Goal: Communication & Community: Connect with others

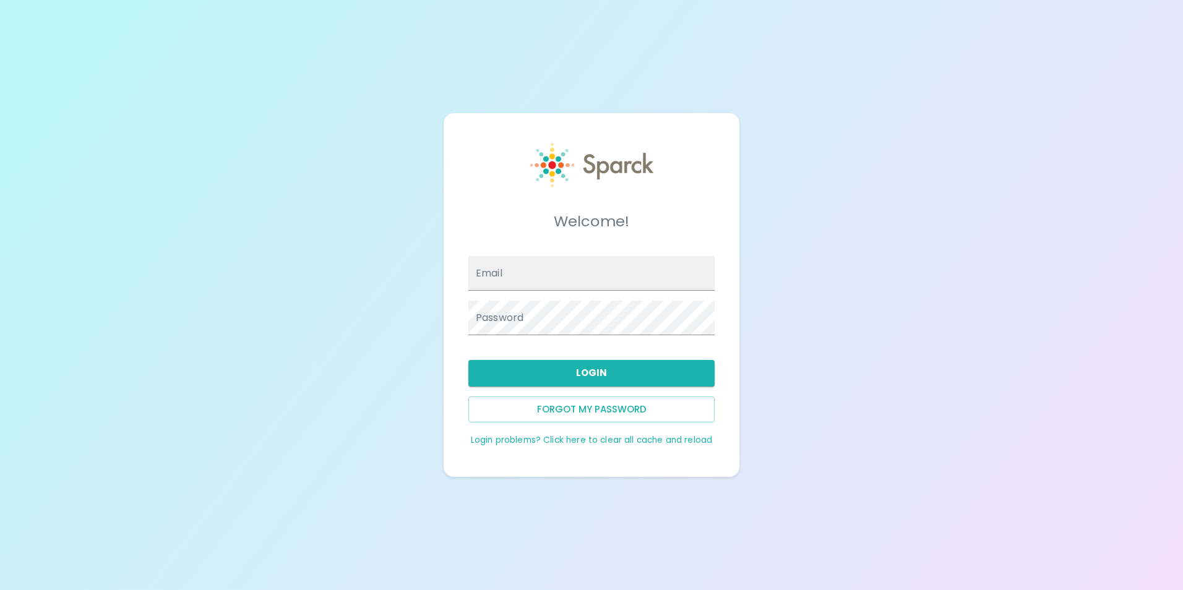
type input "[EMAIL_ADDRESS][DOMAIN_NAME]"
click at [645, 373] on button "Login" at bounding box center [591, 373] width 246 height 26
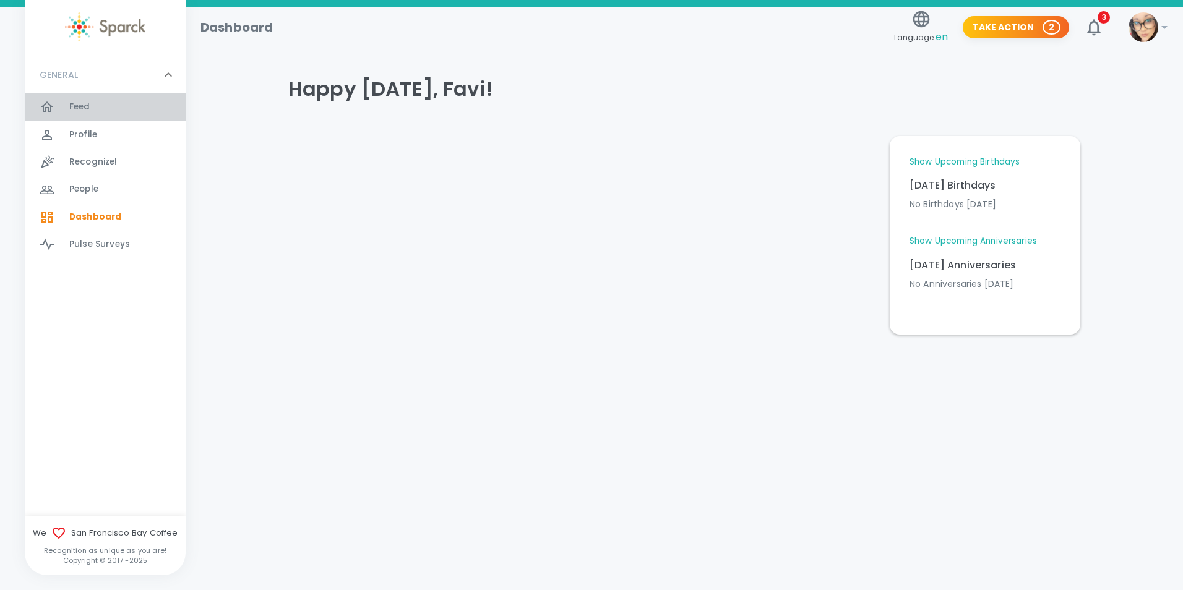
click at [106, 104] on div "Feed 0" at bounding box center [127, 106] width 116 height 17
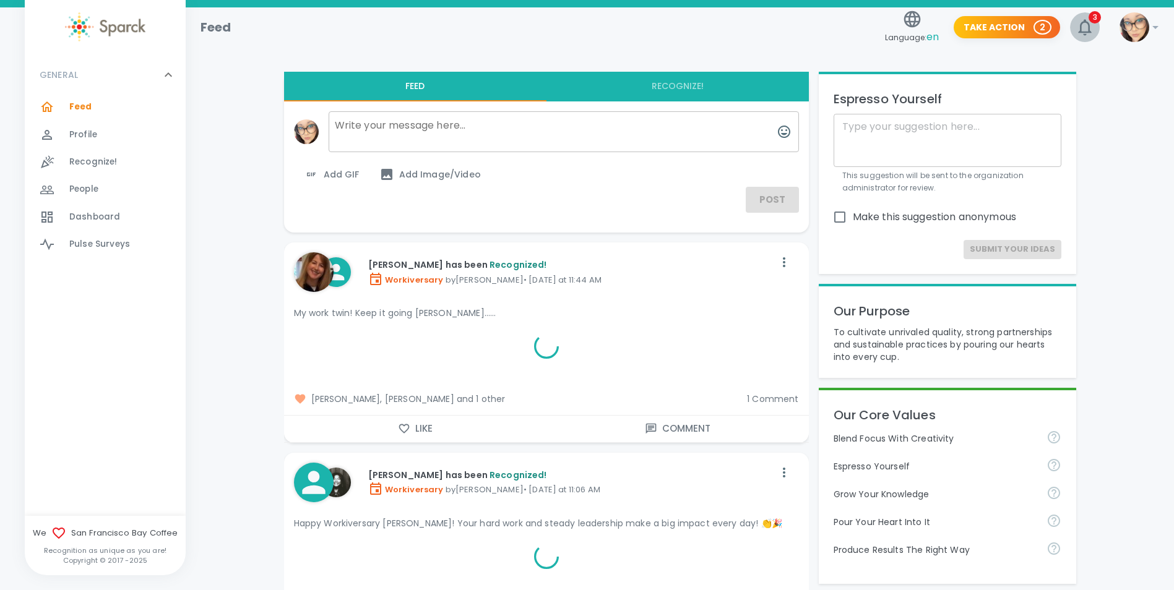
click at [1088, 22] on icon "button" at bounding box center [1085, 27] width 20 height 20
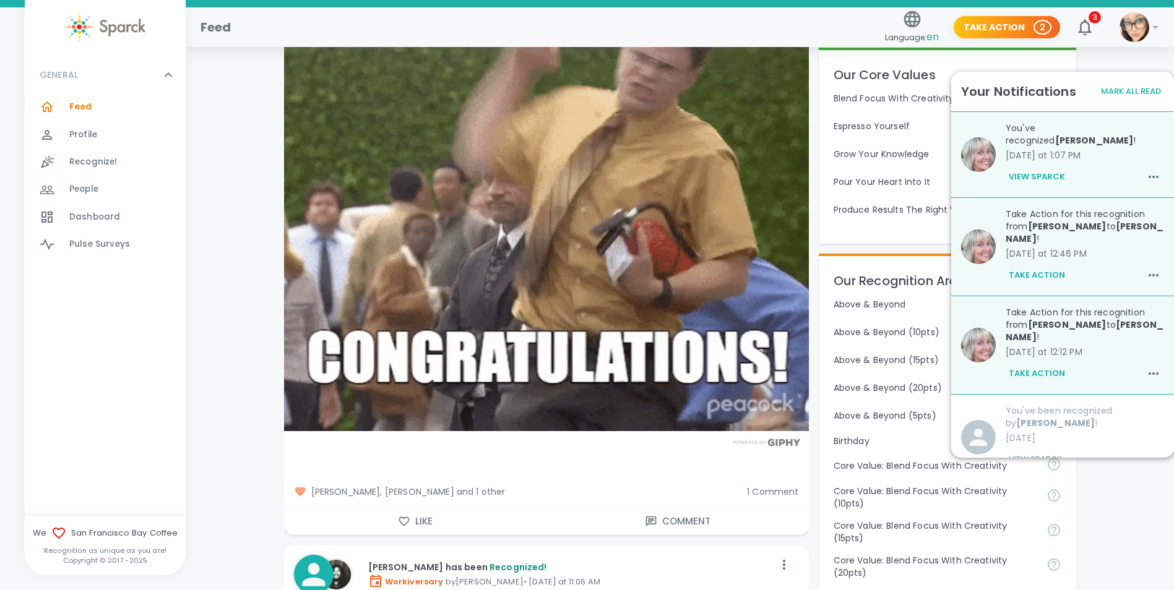
scroll to position [433, 0]
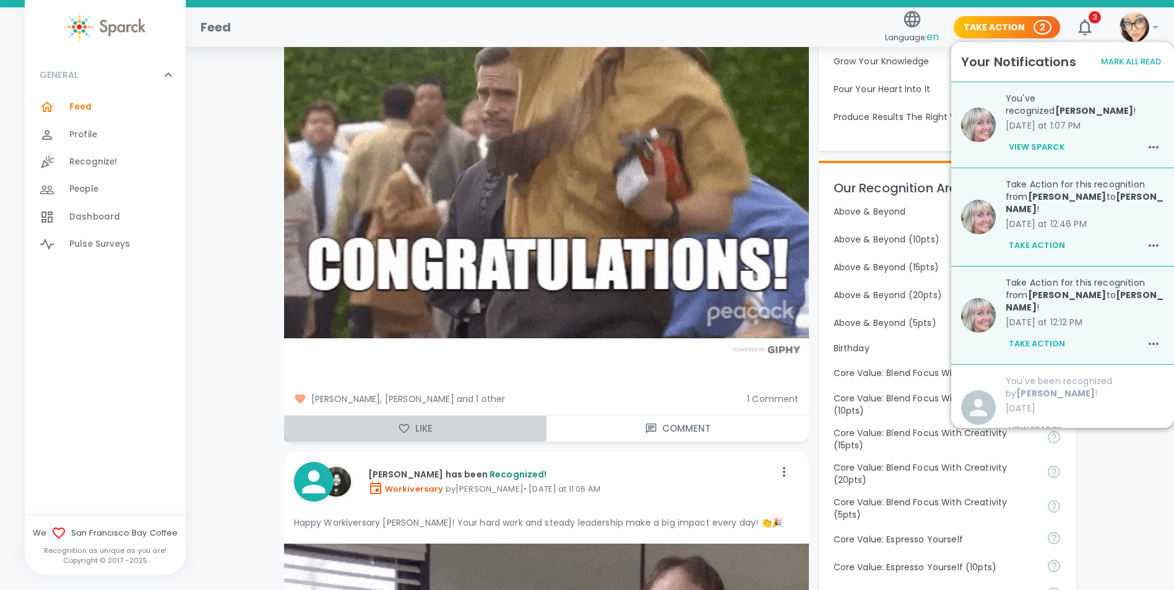
click at [413, 428] on button "Like" at bounding box center [415, 429] width 262 height 26
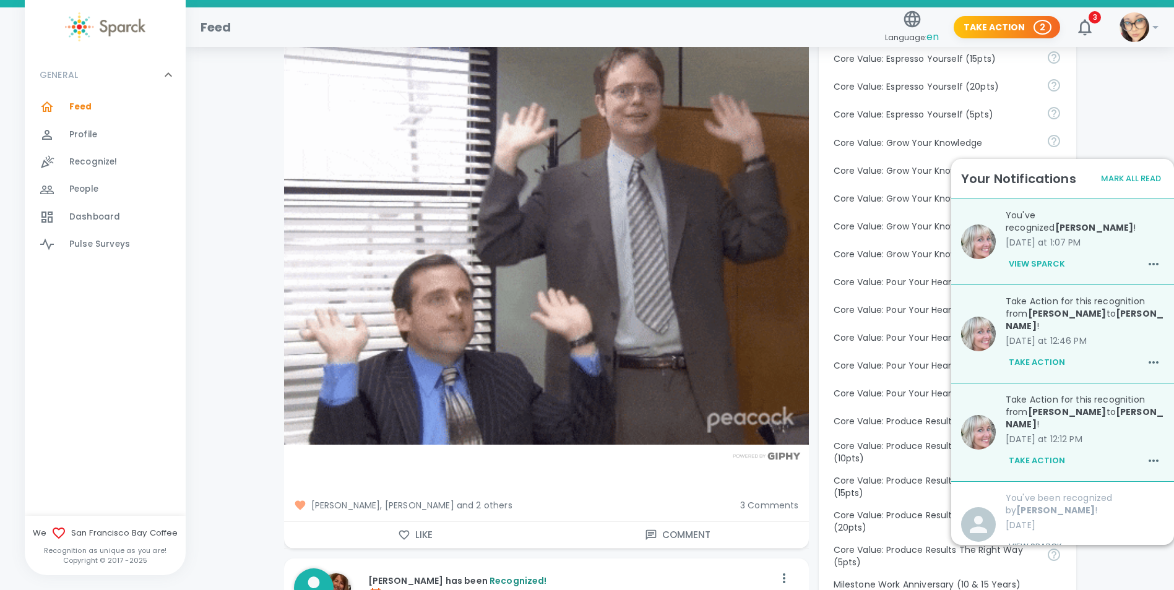
scroll to position [1176, 0]
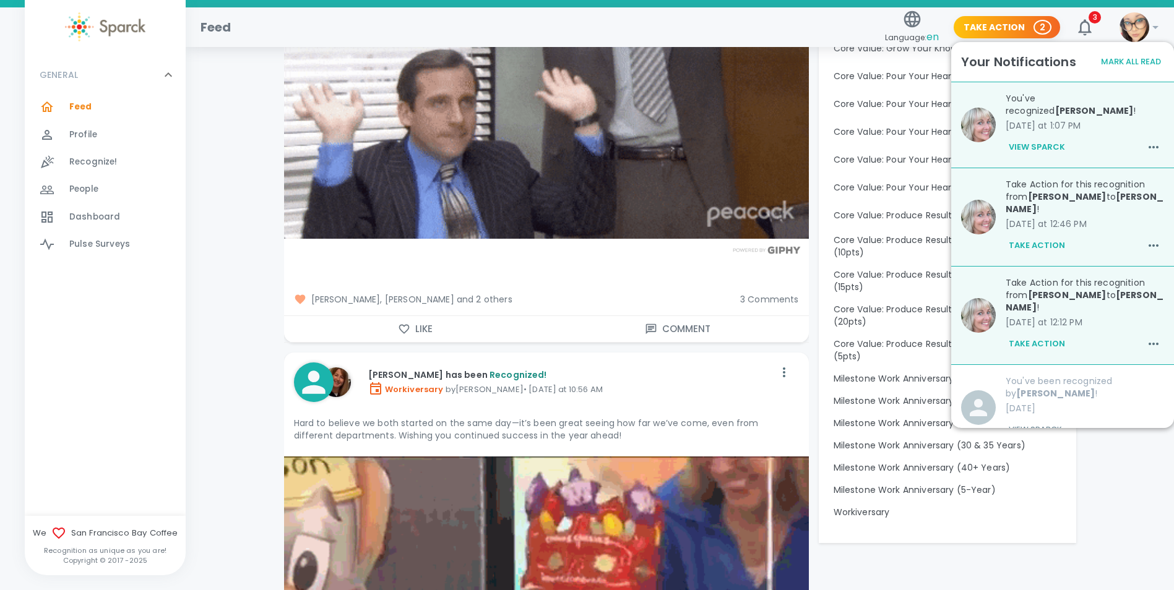
click at [400, 327] on icon "button" at bounding box center [403, 329] width 11 height 9
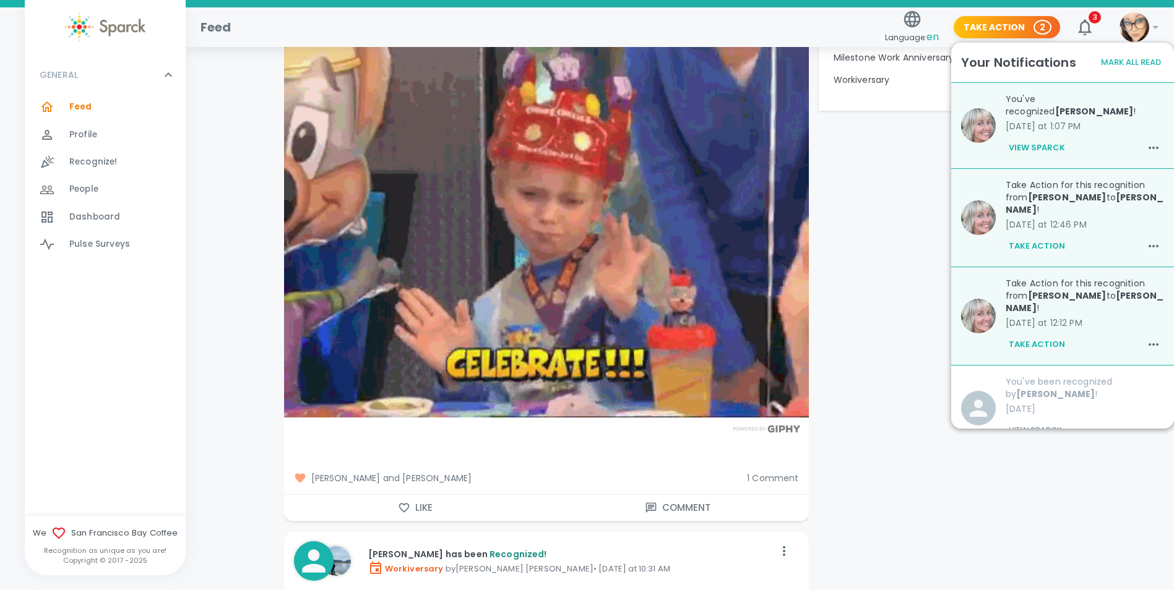
scroll to position [1609, 0]
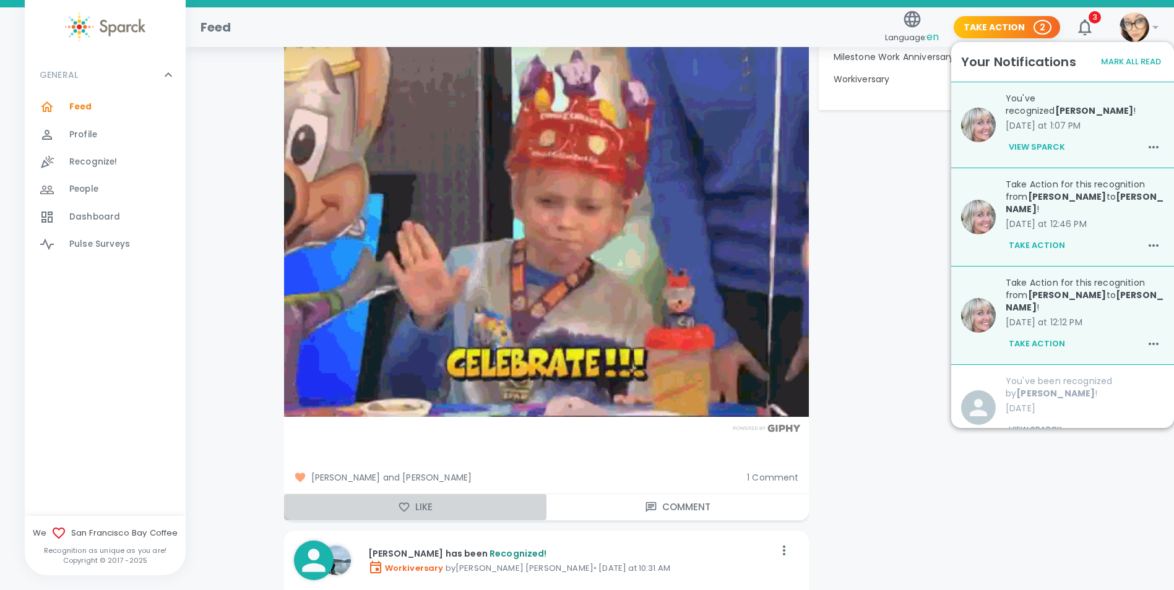
click at [414, 504] on button "Like" at bounding box center [415, 507] width 262 height 26
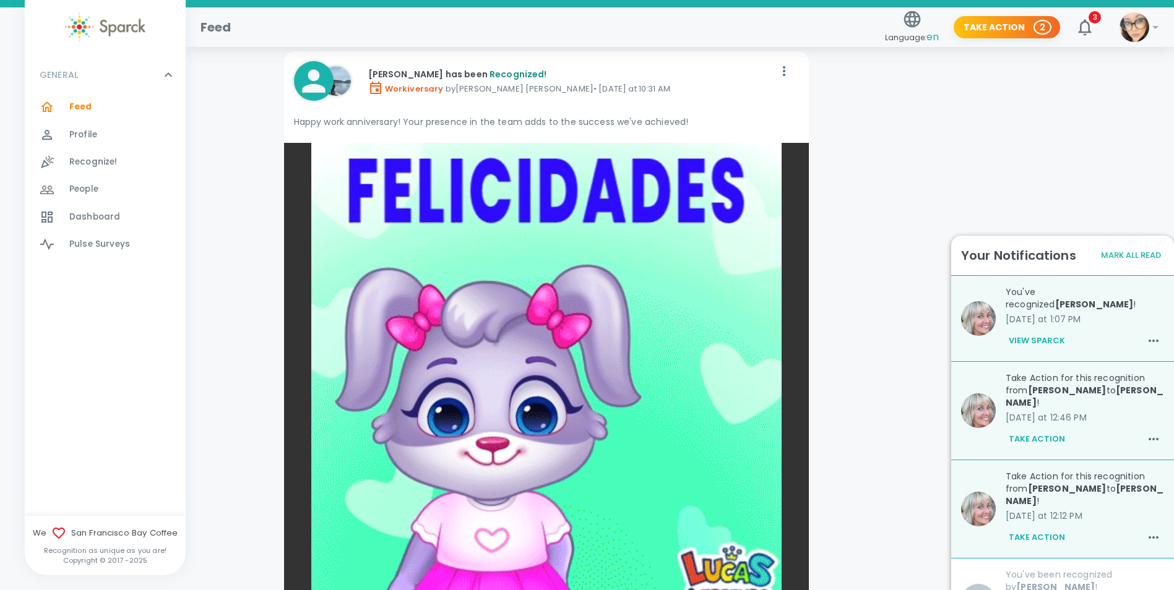
scroll to position [2289, 0]
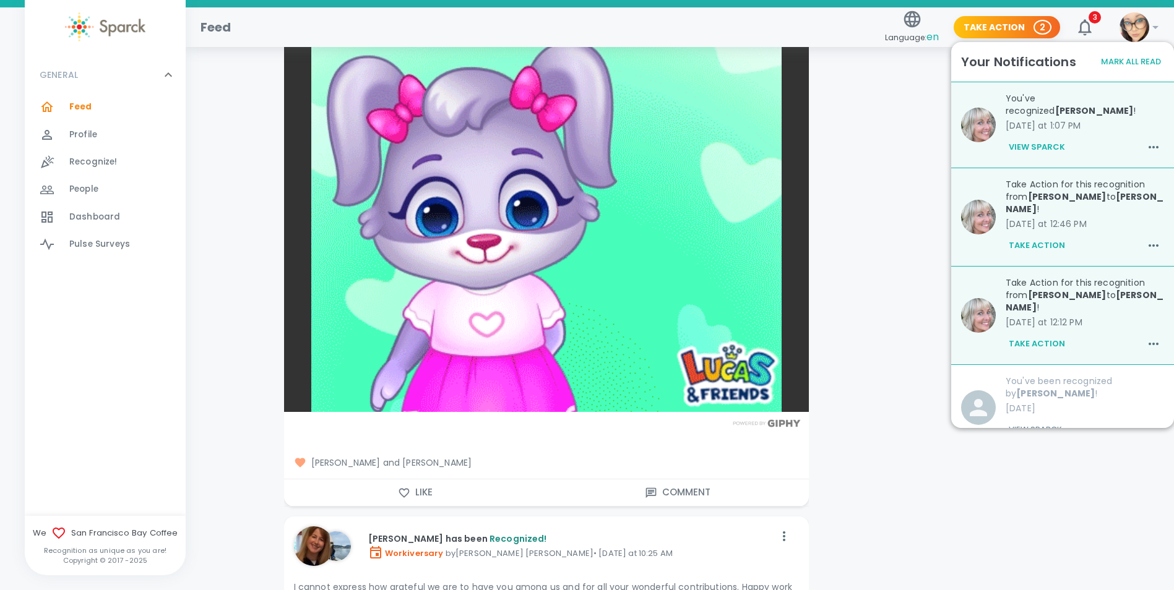
click at [402, 493] on icon "button" at bounding box center [404, 493] width 12 height 12
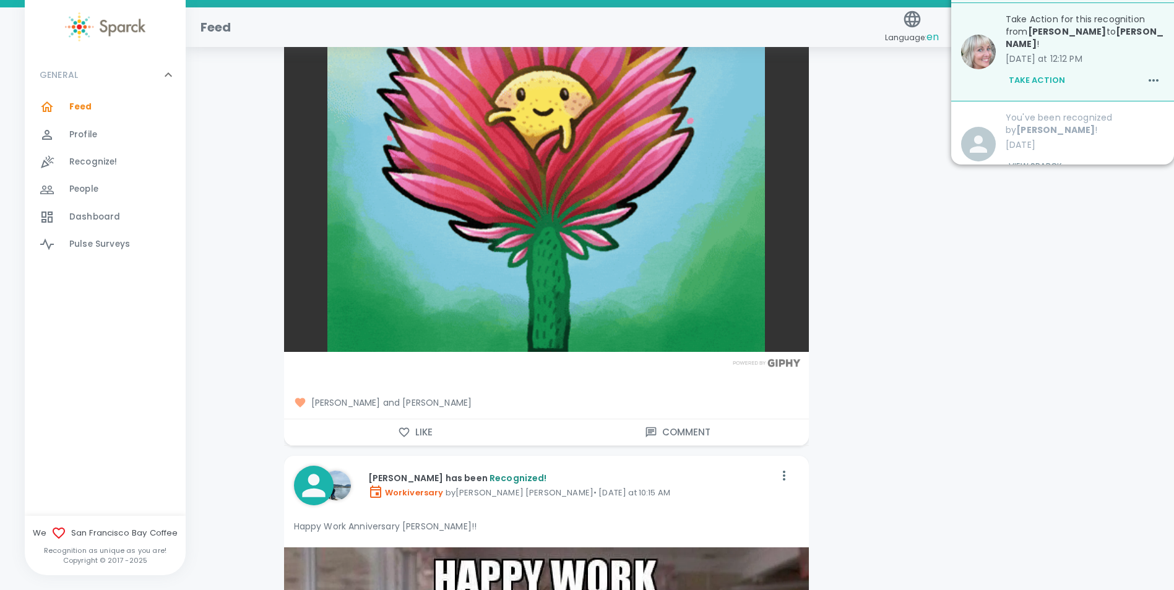
scroll to position [3032, 0]
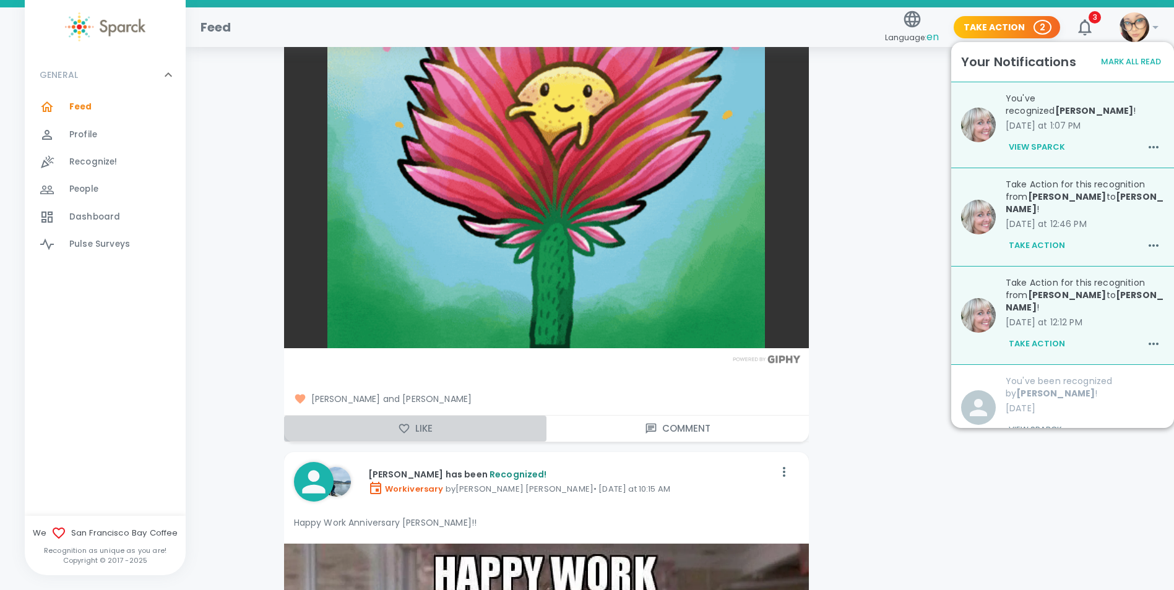
click at [404, 427] on icon "button" at bounding box center [404, 429] width 12 height 12
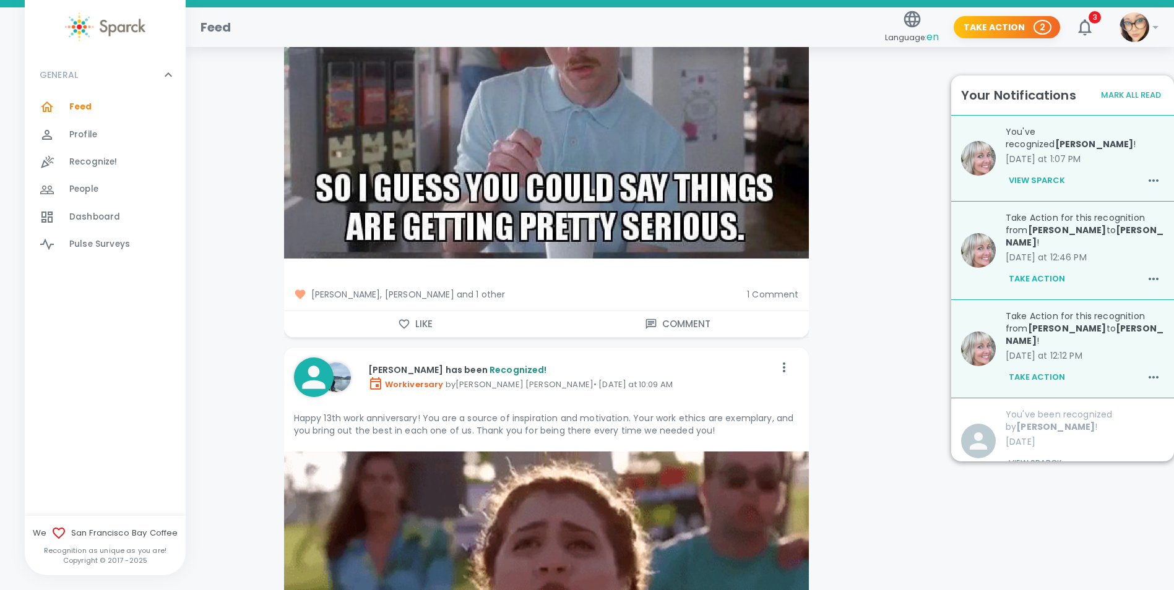
scroll to position [3712, 0]
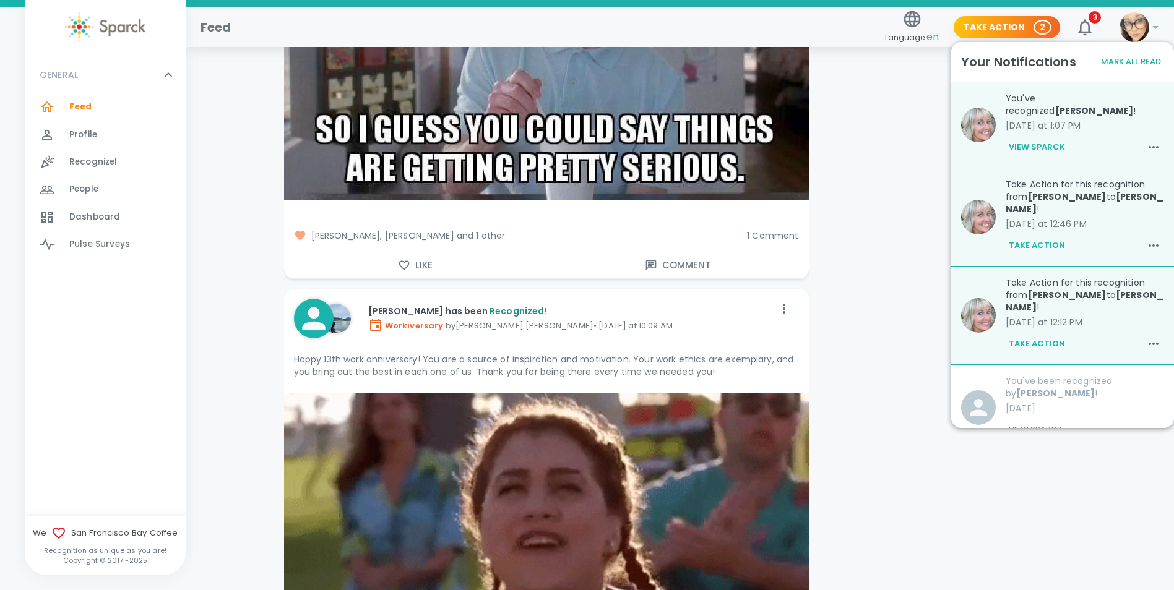
click at [403, 263] on icon "button" at bounding box center [404, 265] width 12 height 12
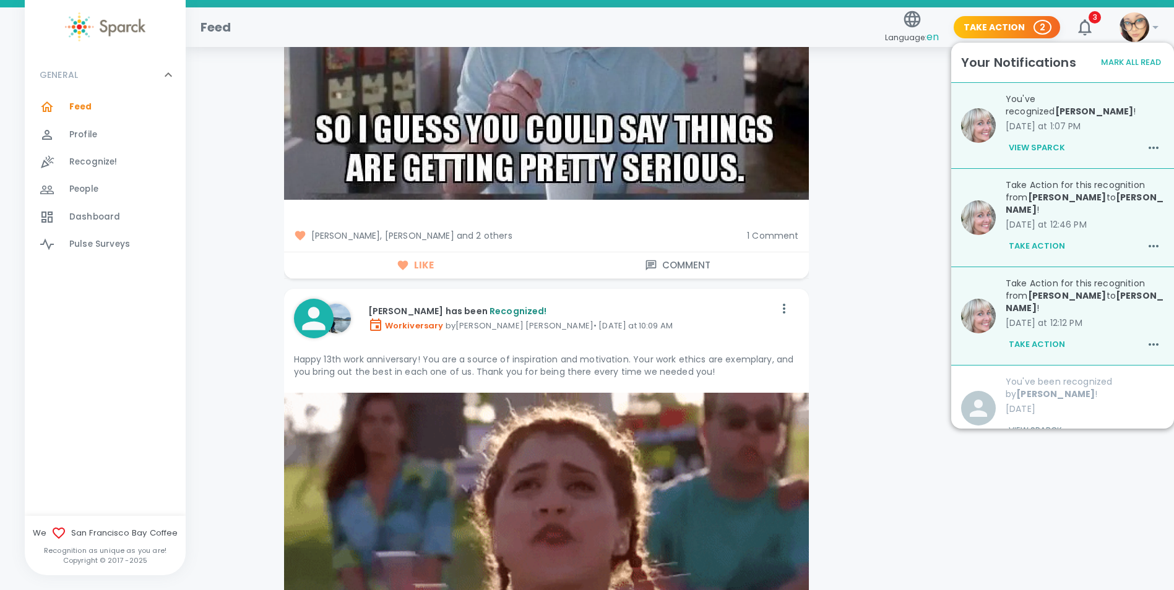
scroll to position [3960, 0]
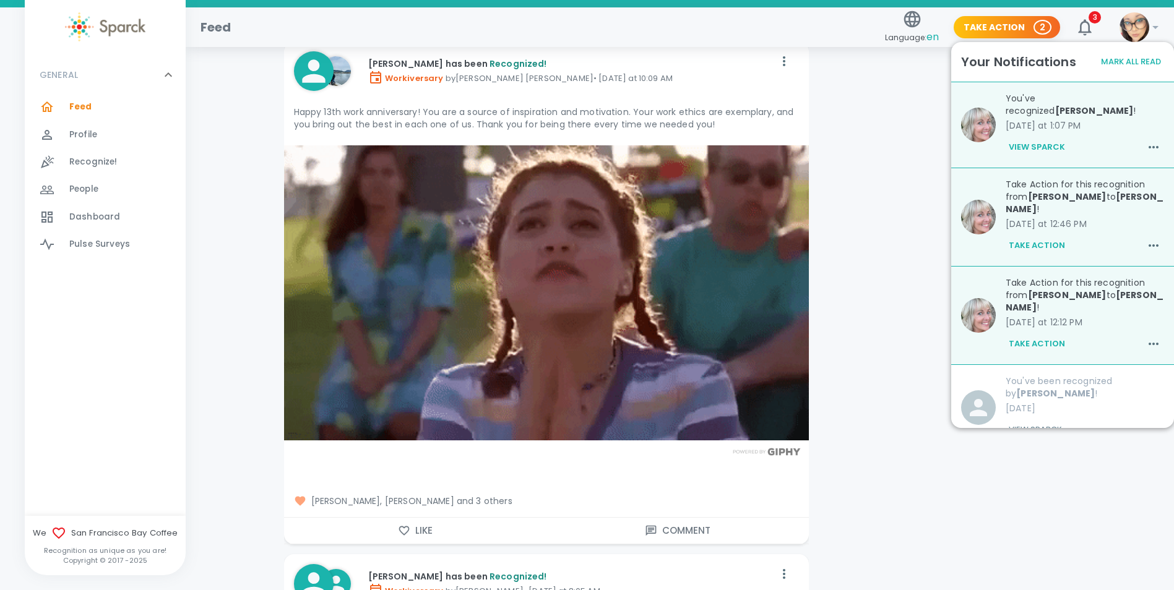
click at [403, 530] on icon "button" at bounding box center [404, 531] width 12 height 12
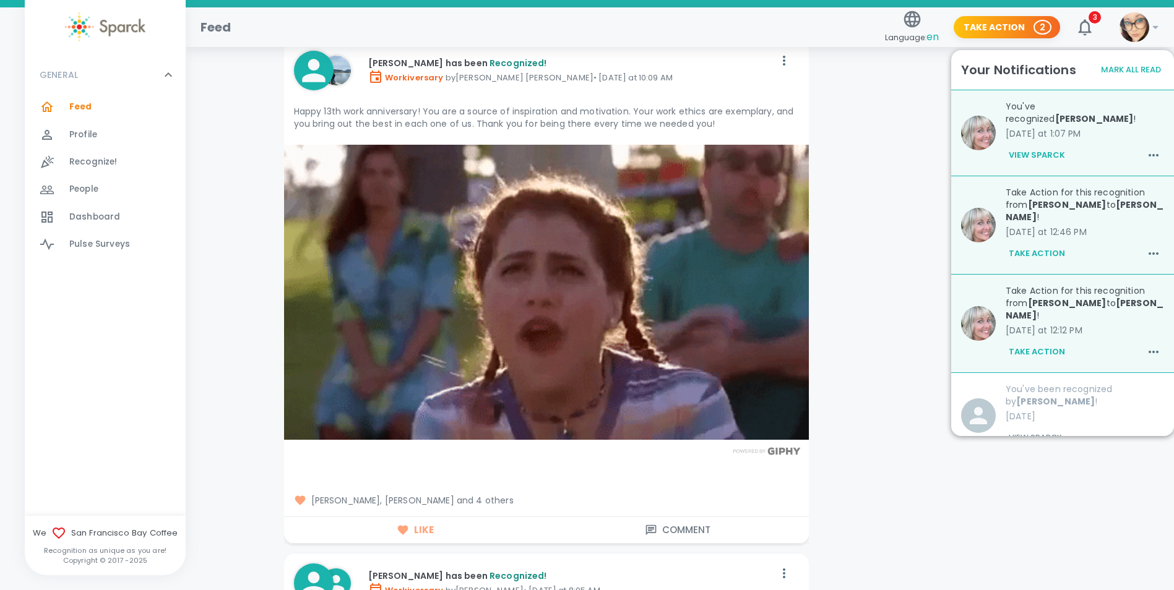
scroll to position [4331, 0]
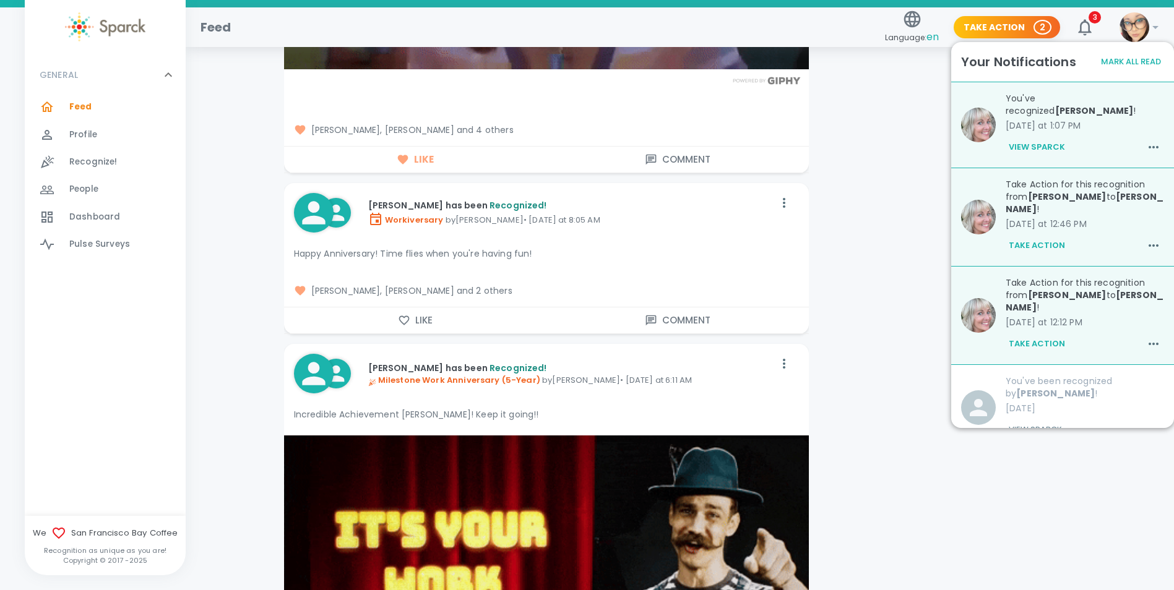
click at [403, 317] on icon "button" at bounding box center [403, 320] width 11 height 9
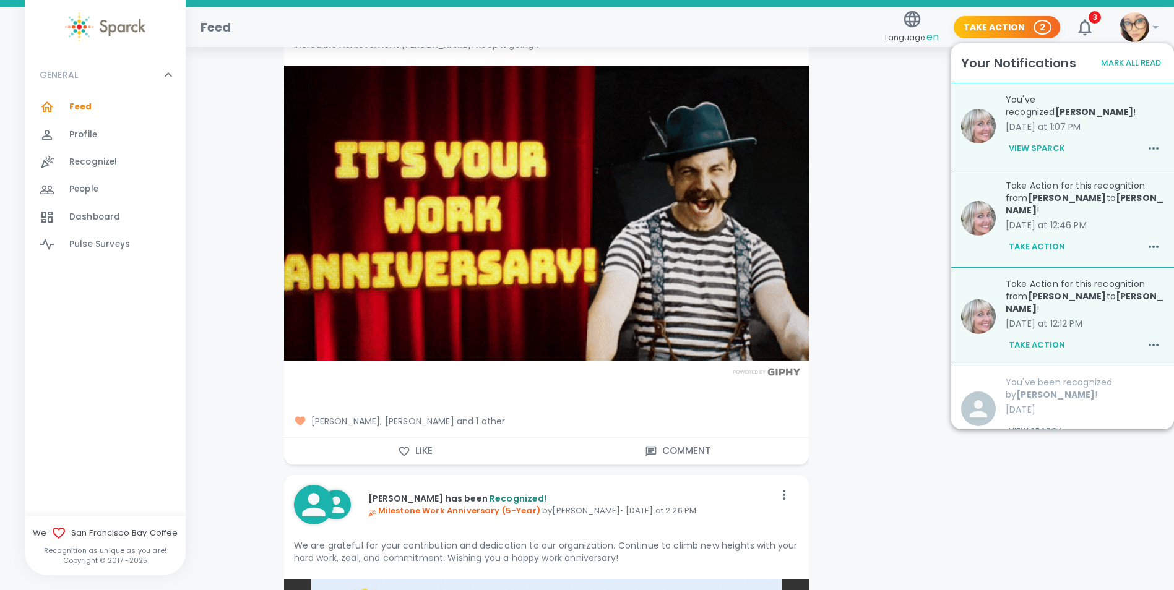
scroll to position [4702, 0]
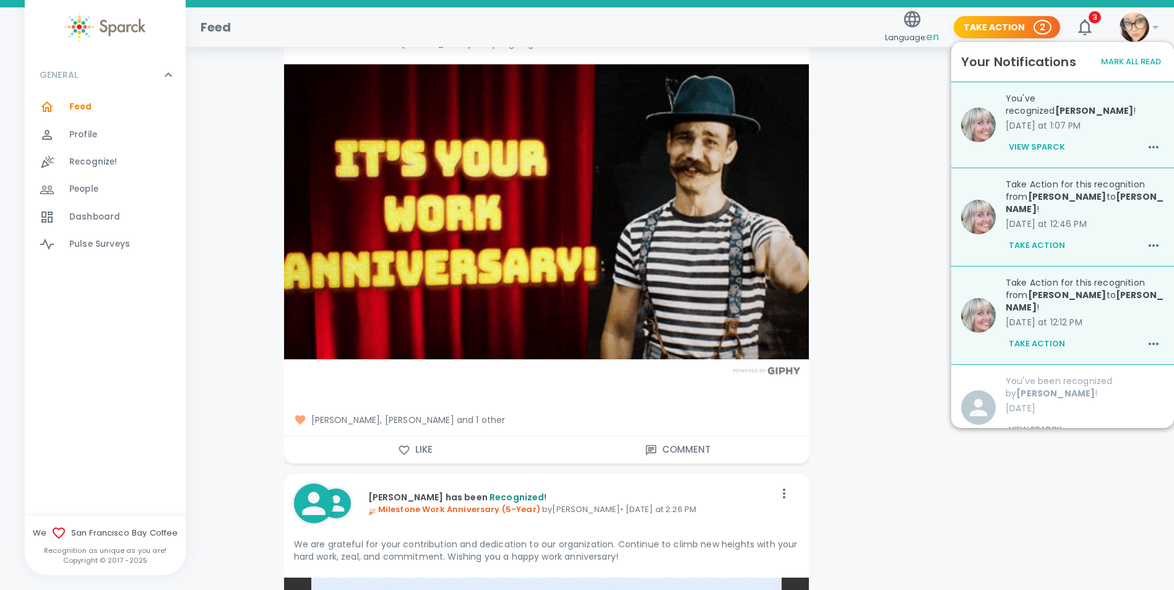
click at [402, 445] on icon "button" at bounding box center [404, 450] width 12 height 12
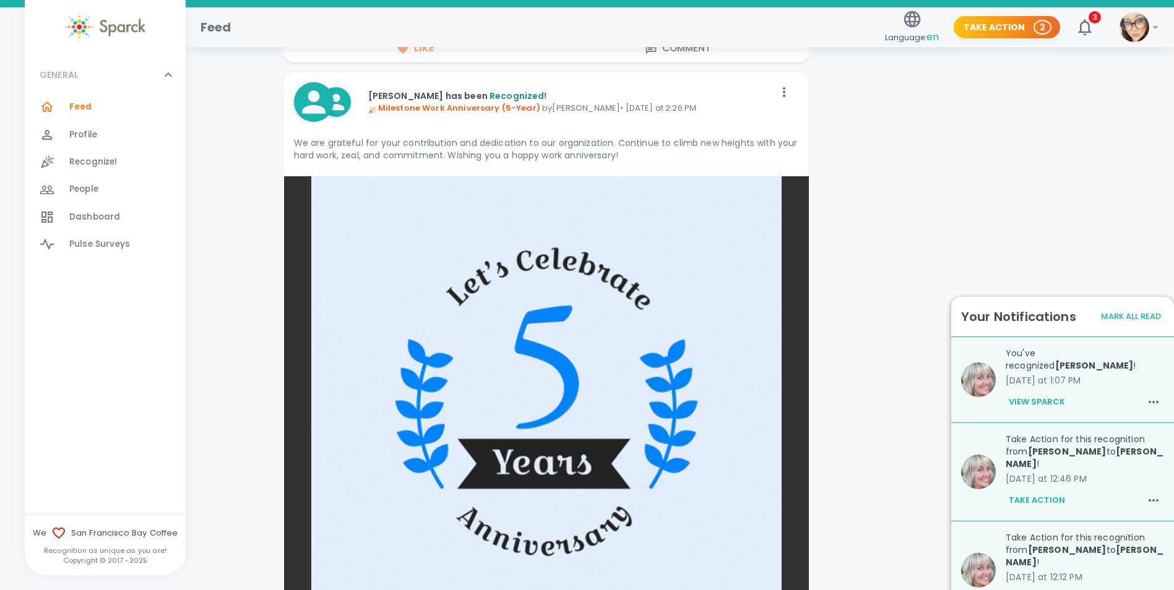
scroll to position [5383, 0]
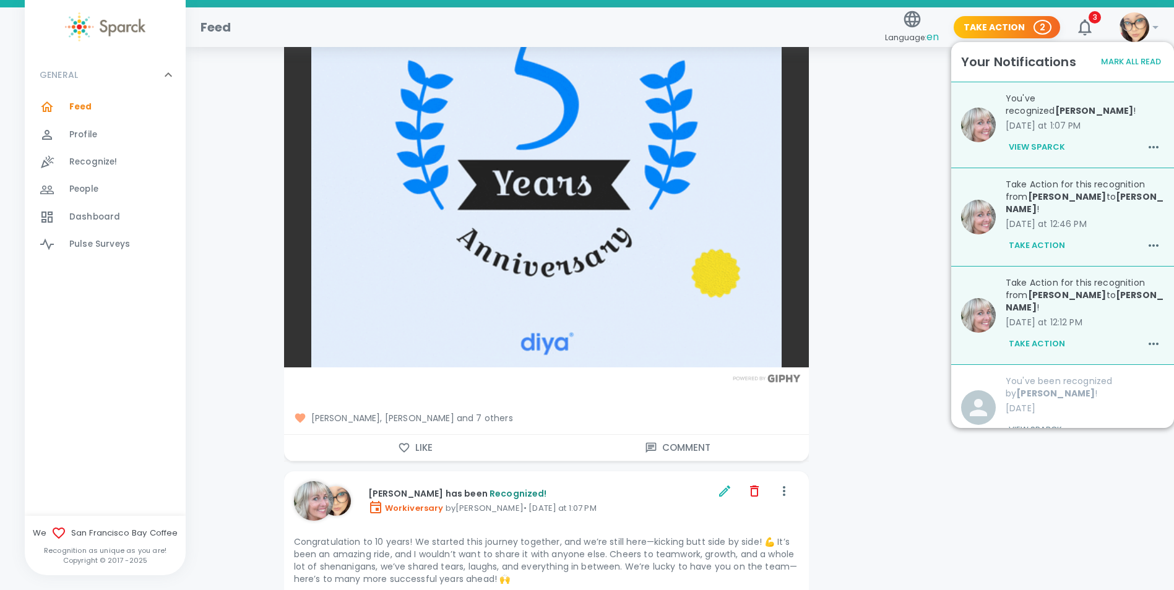
click at [406, 445] on icon "button" at bounding box center [404, 448] width 12 height 12
